Goal: Information Seeking & Learning: Learn about a topic

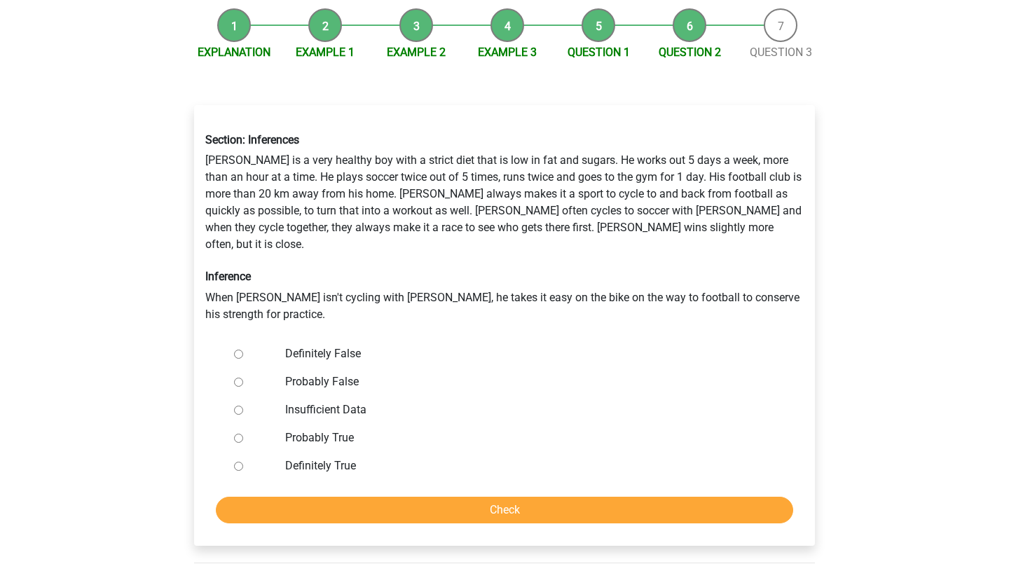
scroll to position [130, 0]
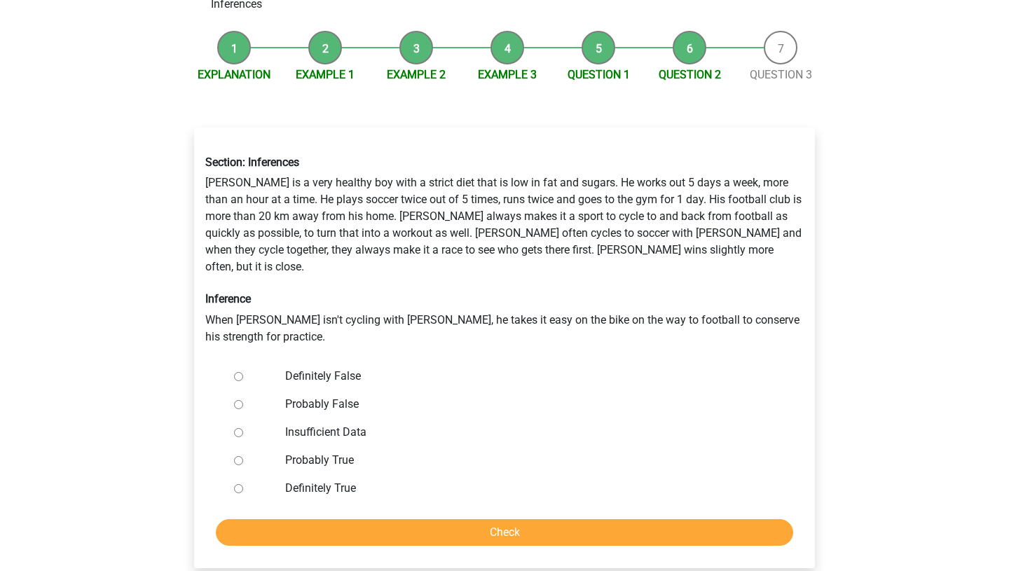
click at [423, 43] on li "Example 2" at bounding box center [416, 57] width 91 height 53
click at [320, 68] on link "Example 1" at bounding box center [325, 74] width 59 height 13
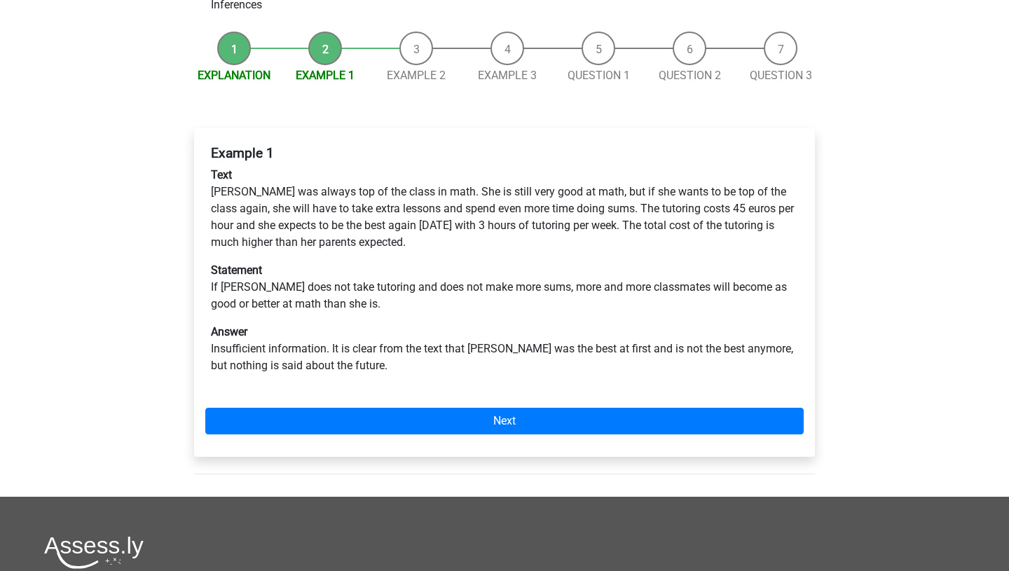
scroll to position [123, 0]
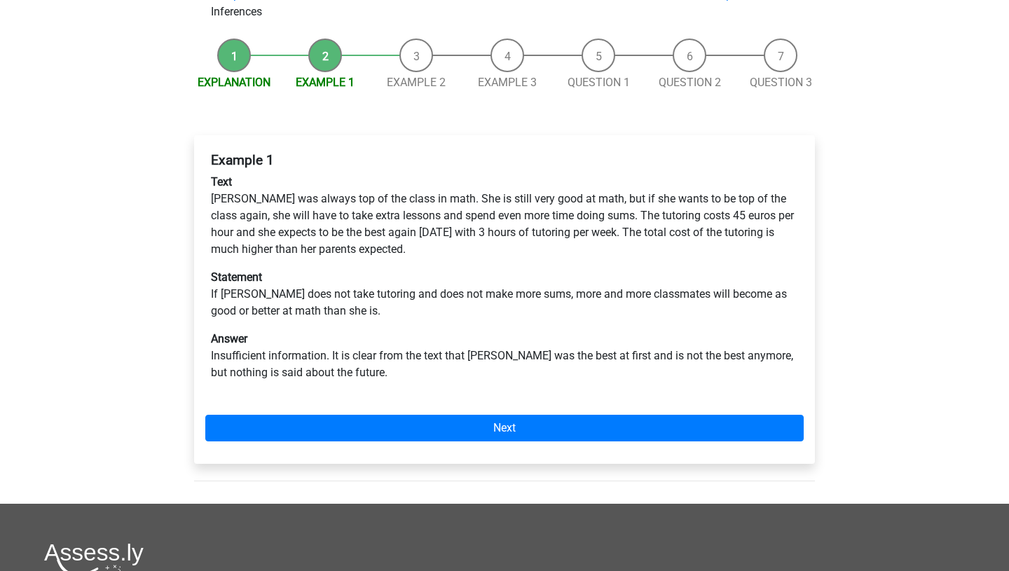
click at [589, 76] on div "Explanation Example 1 Example 2 Example 3 Question 1 Question 2 Question 3 Exam…" at bounding box center [505, 268] width 666 height 472
click at [589, 76] on link "Question 1" at bounding box center [599, 82] width 62 height 13
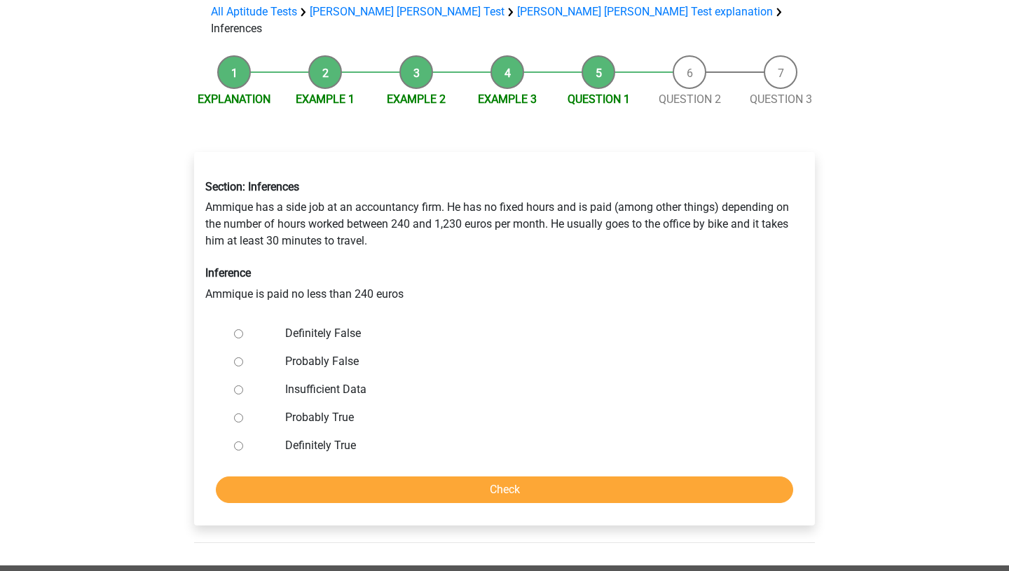
scroll to position [107, 0]
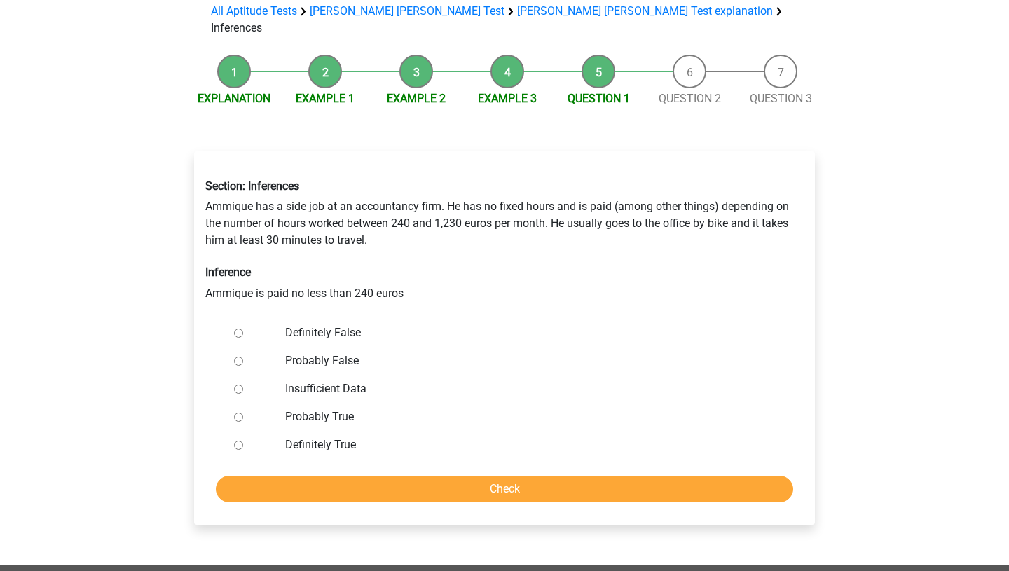
click at [329, 437] on label "Definitely True" at bounding box center [527, 445] width 485 height 17
click at [243, 441] on input "Definitely True" at bounding box center [238, 445] width 9 height 9
radio input "true"
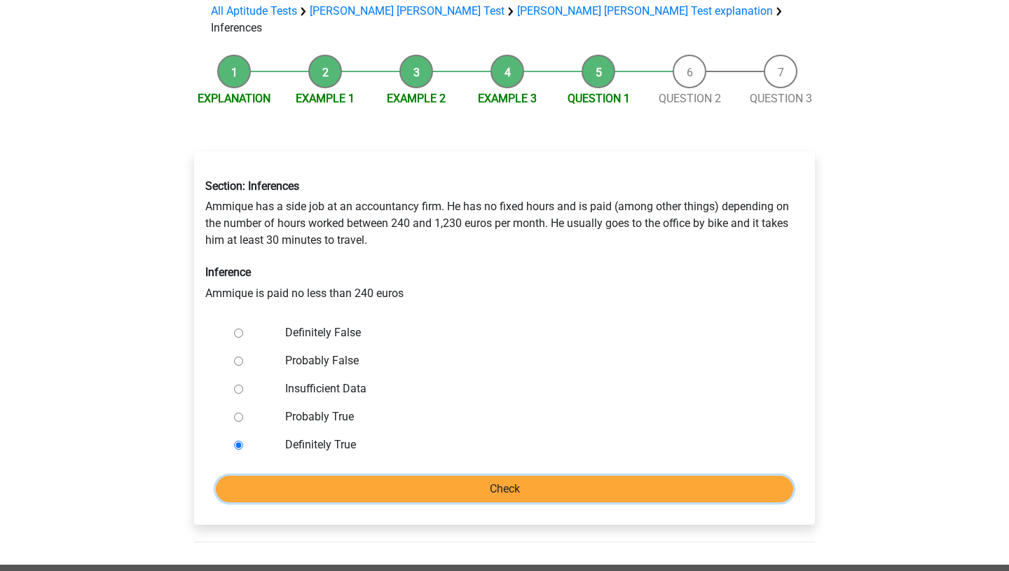
click at [347, 476] on input "Check" at bounding box center [504, 489] width 577 height 27
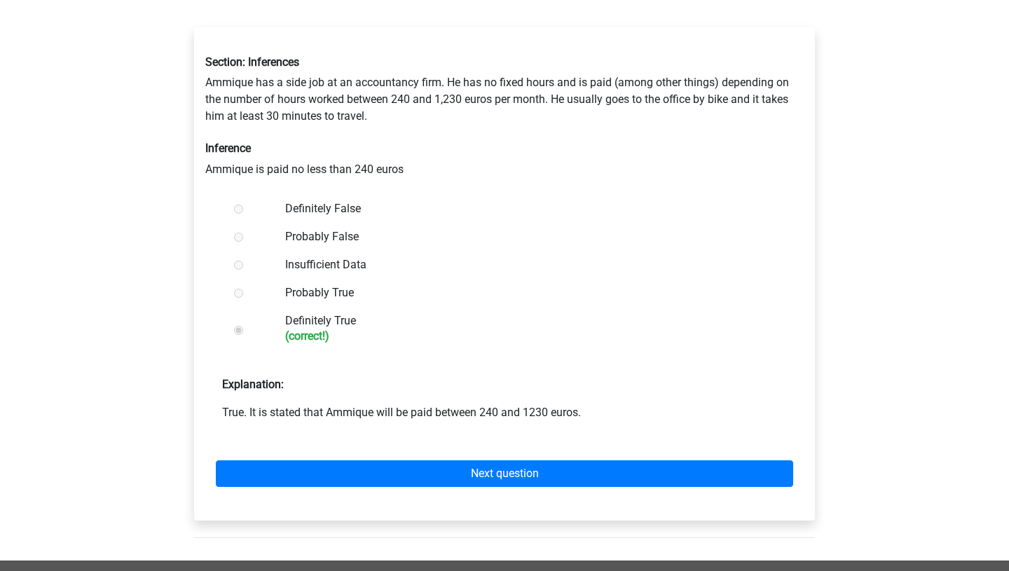
scroll to position [238, 0]
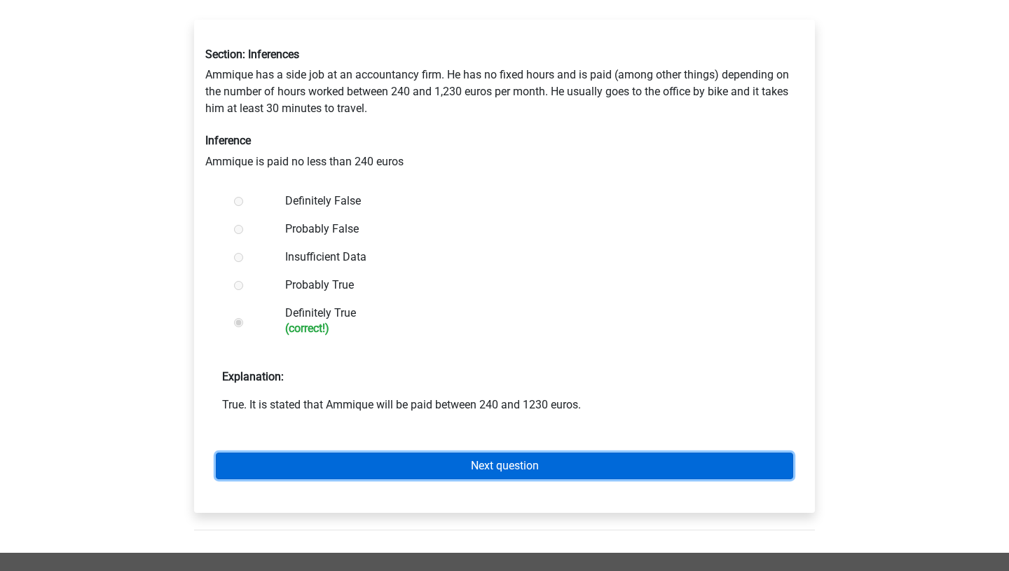
click at [365, 453] on link "Next question" at bounding box center [504, 466] width 577 height 27
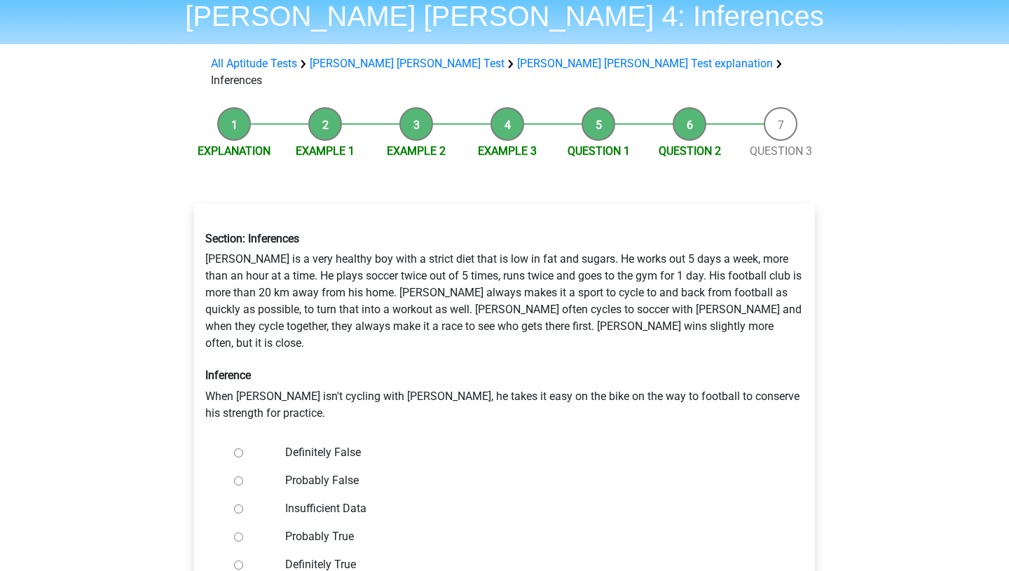
scroll to position [67, 0]
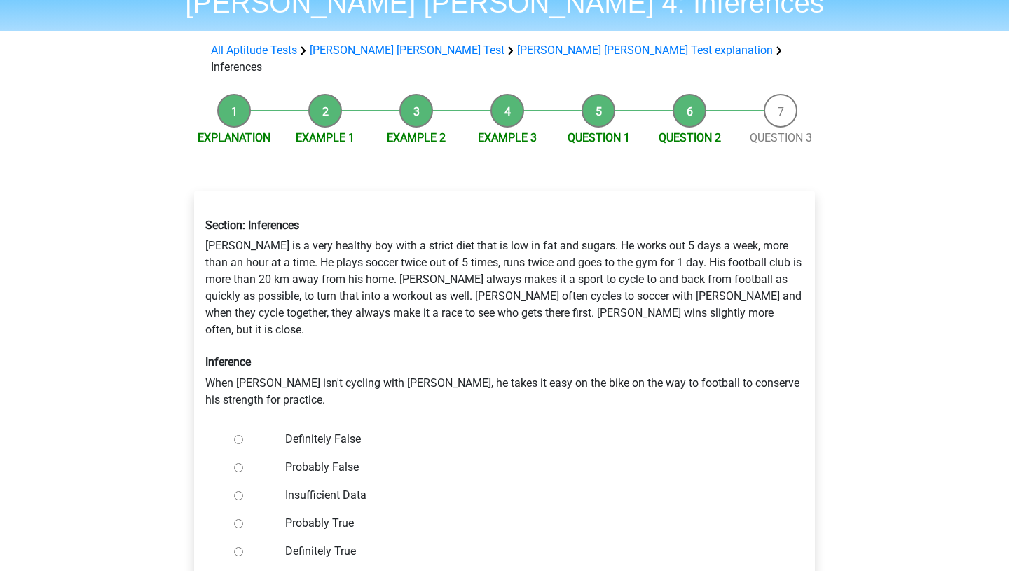
click at [322, 431] on label "Definitely False" at bounding box center [527, 439] width 485 height 17
click at [243, 435] on input "Definitely False" at bounding box center [238, 439] width 9 height 9
radio input "true"
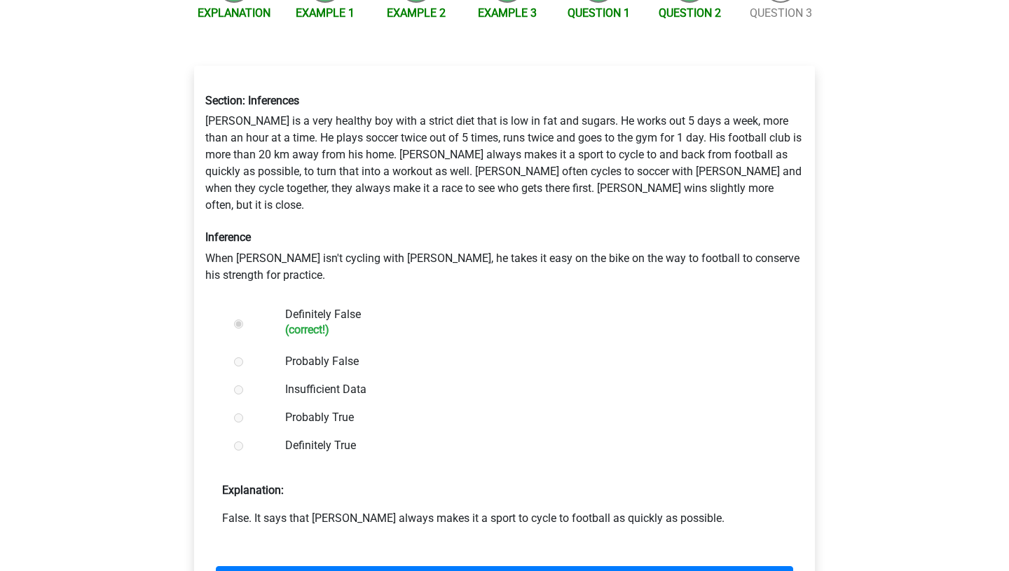
scroll to position [198, 0]
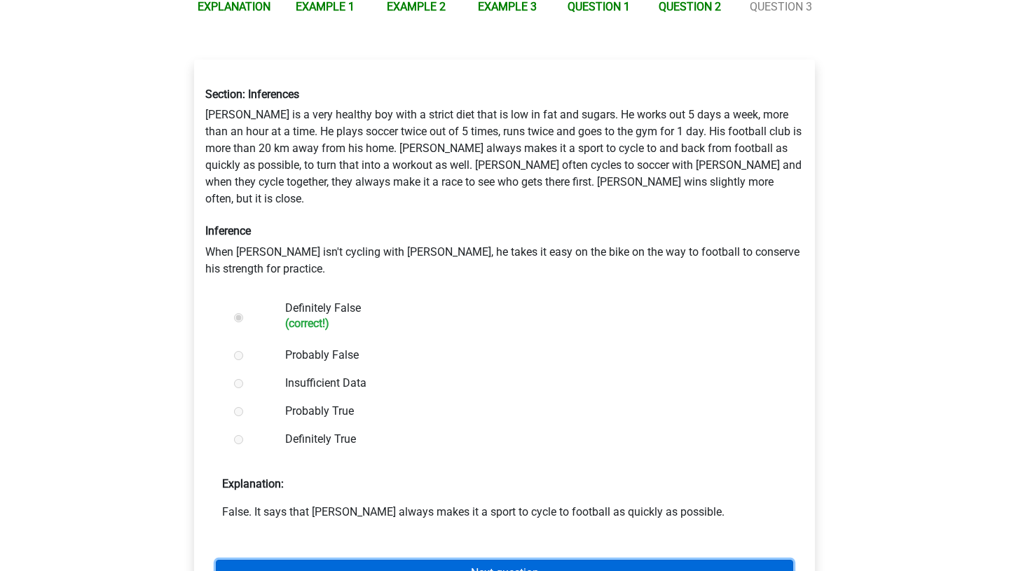
click at [338, 560] on link "Next question" at bounding box center [504, 573] width 577 height 27
